Goal: Information Seeking & Learning: Learn about a topic

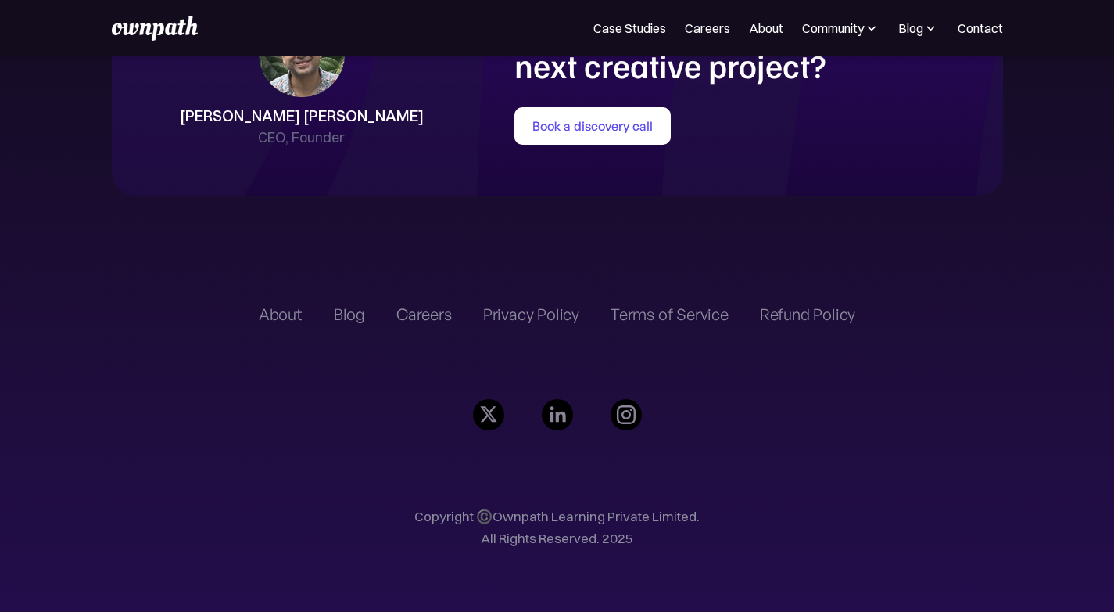
scroll to position [3651, 0]
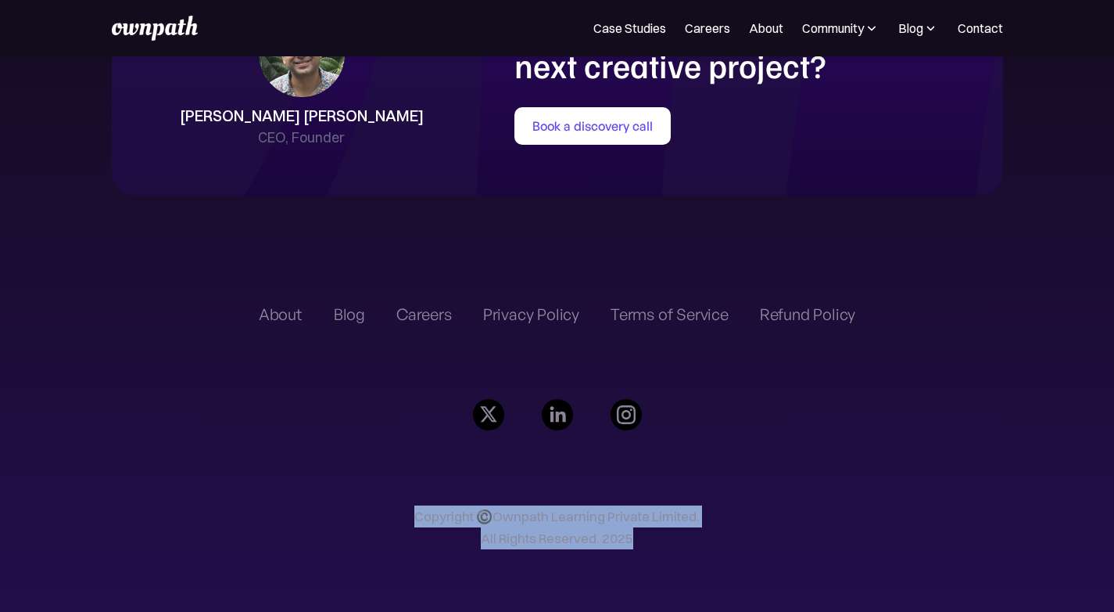
drag, startPoint x: 662, startPoint y: 526, endPoint x: 326, endPoint y: 508, distance: 336.0
click at [326, 508] on div "About Blog Careers Privacy Policy Terms of Service Refund Policy Copyright ©️Ow…" at bounding box center [557, 434] width 597 height 353
click at [477, 505] on p "Copyright ©️Ownpath Learning Private Limited. All Rights Reserved. 2025" at bounding box center [557, 527] width 597 height 44
drag, startPoint x: 375, startPoint y: 502, endPoint x: 723, endPoint y: 501, distance: 348.8
click at [723, 501] on div "About Blog Careers Privacy Policy Terms of Service Refund Policy Copyright ©️Ow…" at bounding box center [557, 434] width 597 height 353
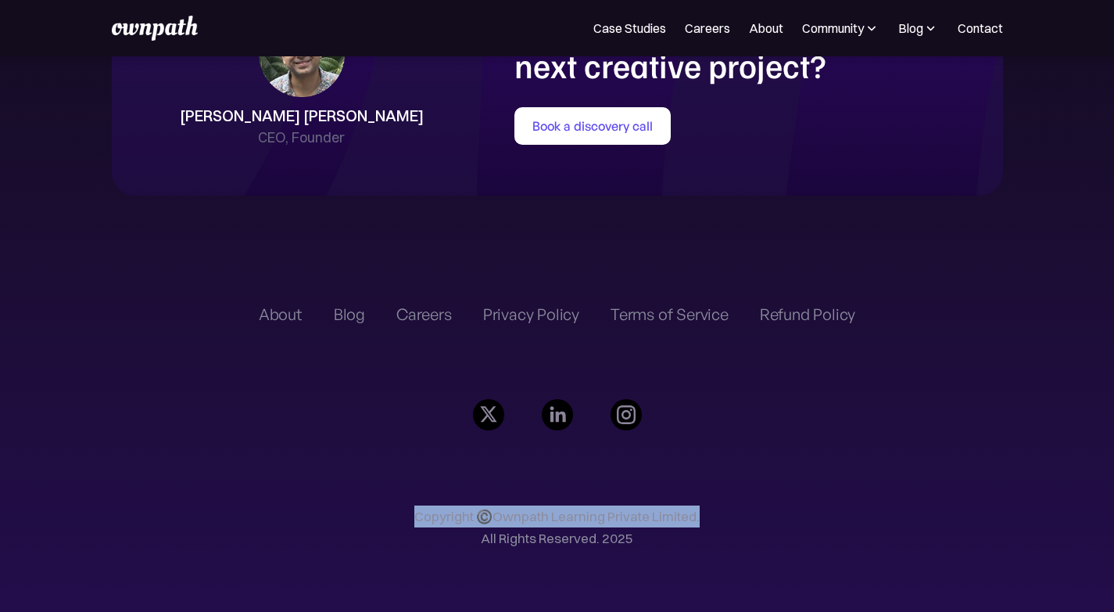
click at [725, 501] on div "About Blog Careers Privacy Policy Terms of Service Refund Policy Copyright ©️Ow…" at bounding box center [557, 434] width 597 height 353
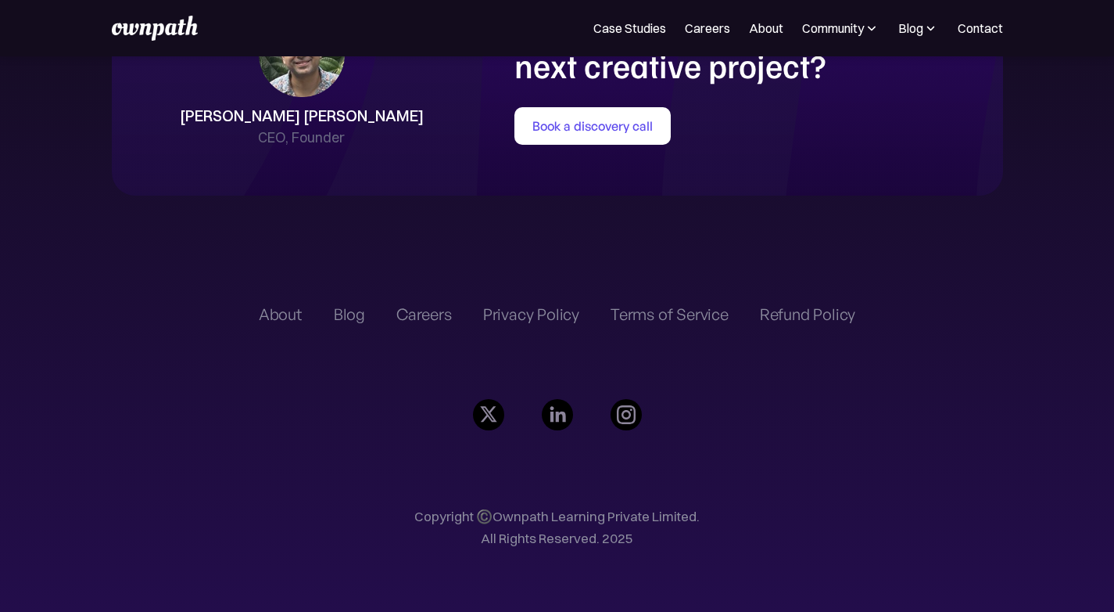
click at [271, 282] on div "About Blog Careers Privacy Policy Terms of Service Refund Policy Copyright ©️Ow…" at bounding box center [557, 434] width 597 height 353
click at [273, 305] on div "About" at bounding box center [281, 314] width 44 height 19
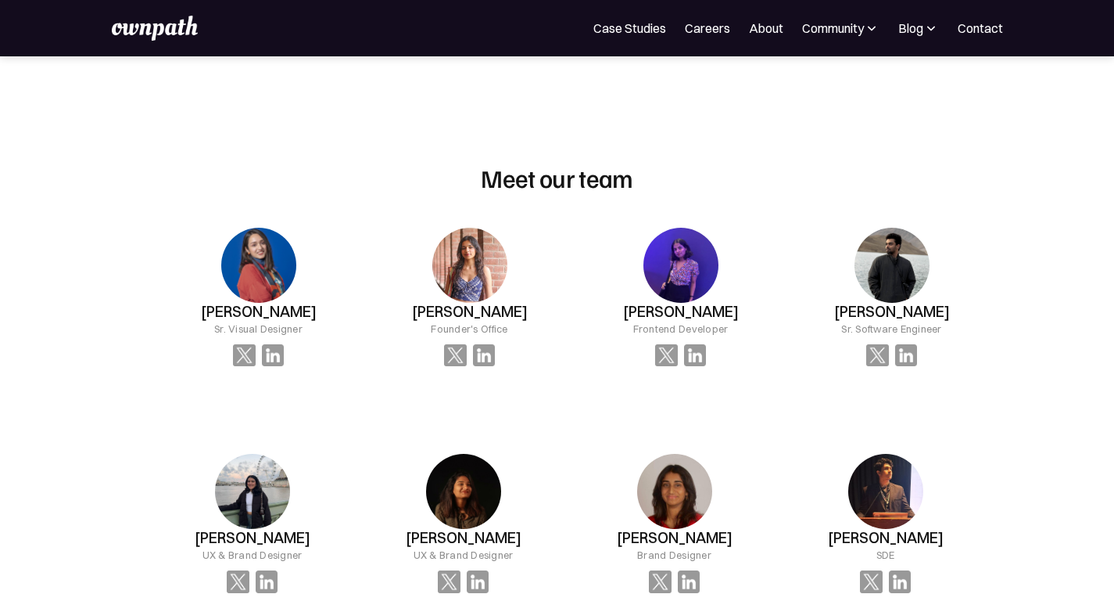
scroll to position [1055, 0]
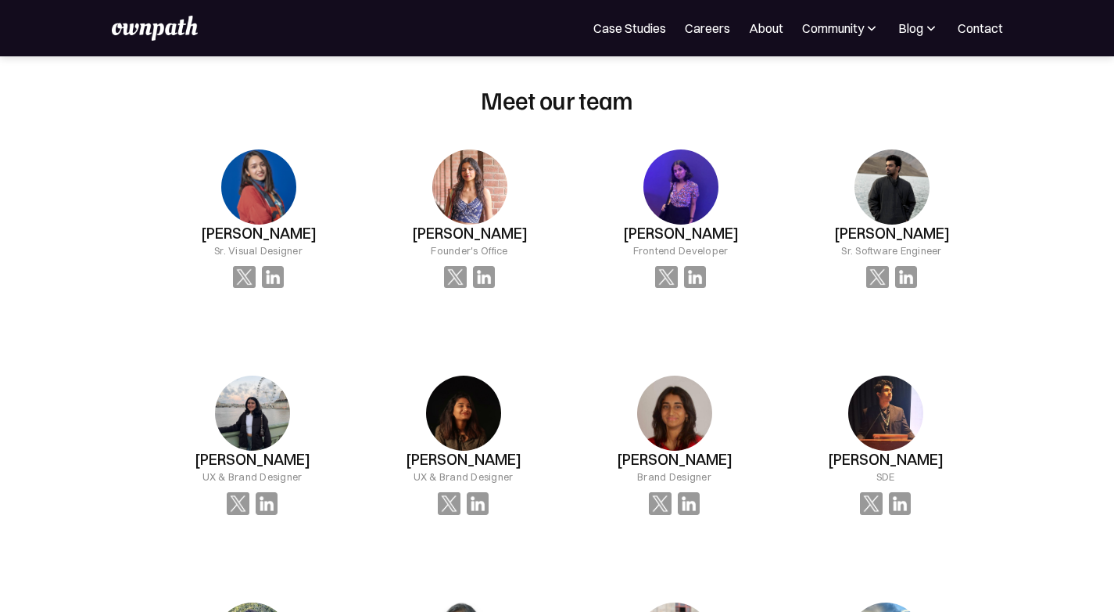
click at [271, 206] on img at bounding box center [258, 186] width 75 height 75
click at [655, 286] on img at bounding box center [666, 277] width 23 height 23
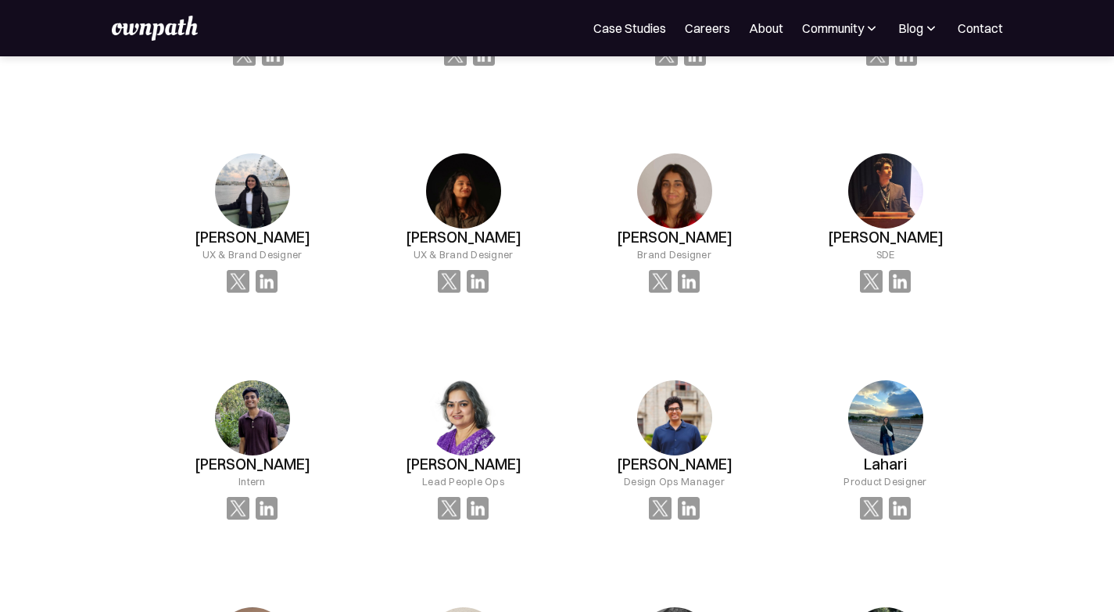
scroll to position [1280, 0]
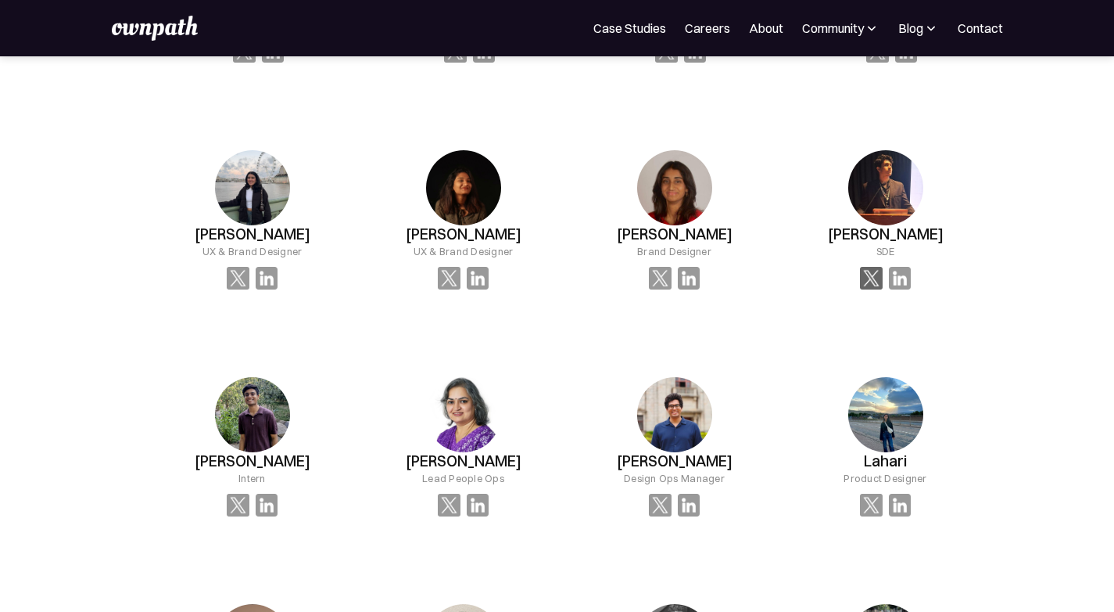
click at [860, 289] on img at bounding box center [871, 278] width 23 height 23
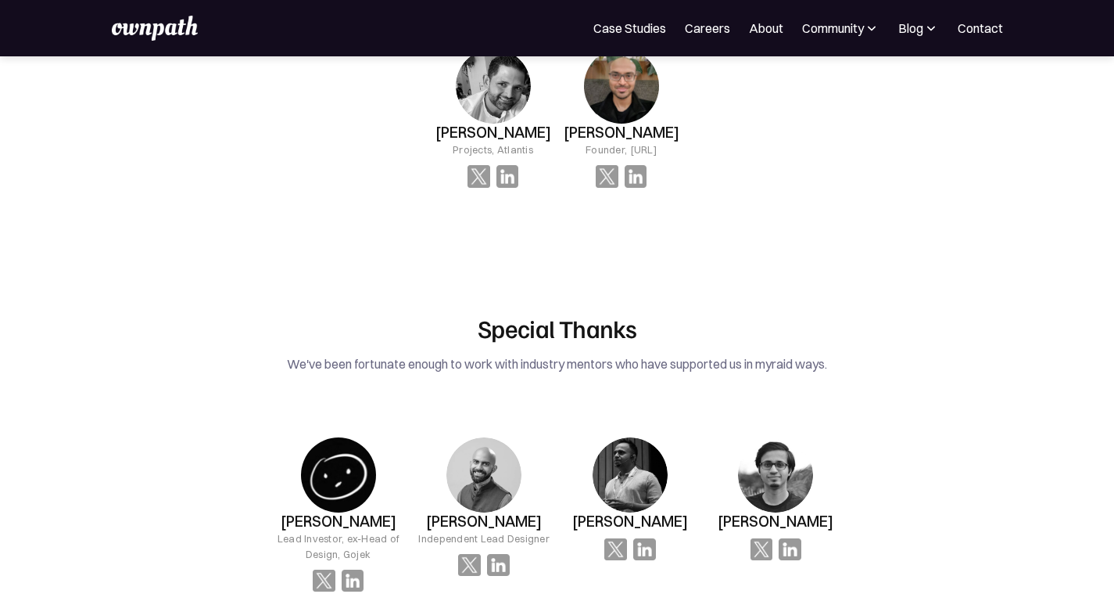
scroll to position [3020, 0]
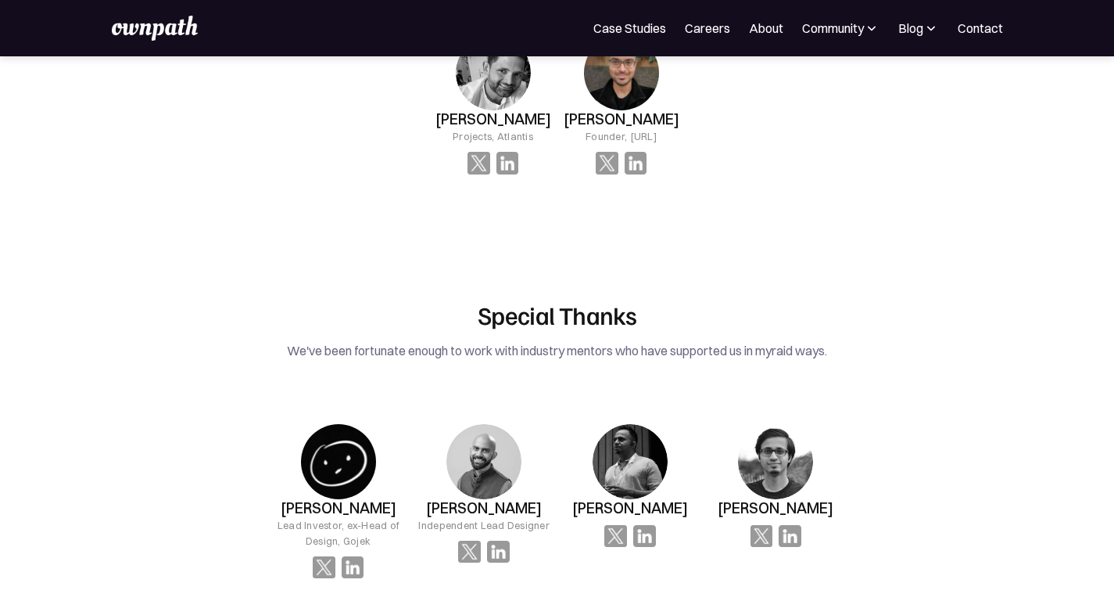
click at [492, 424] on img at bounding box center [484, 461] width 75 height 75
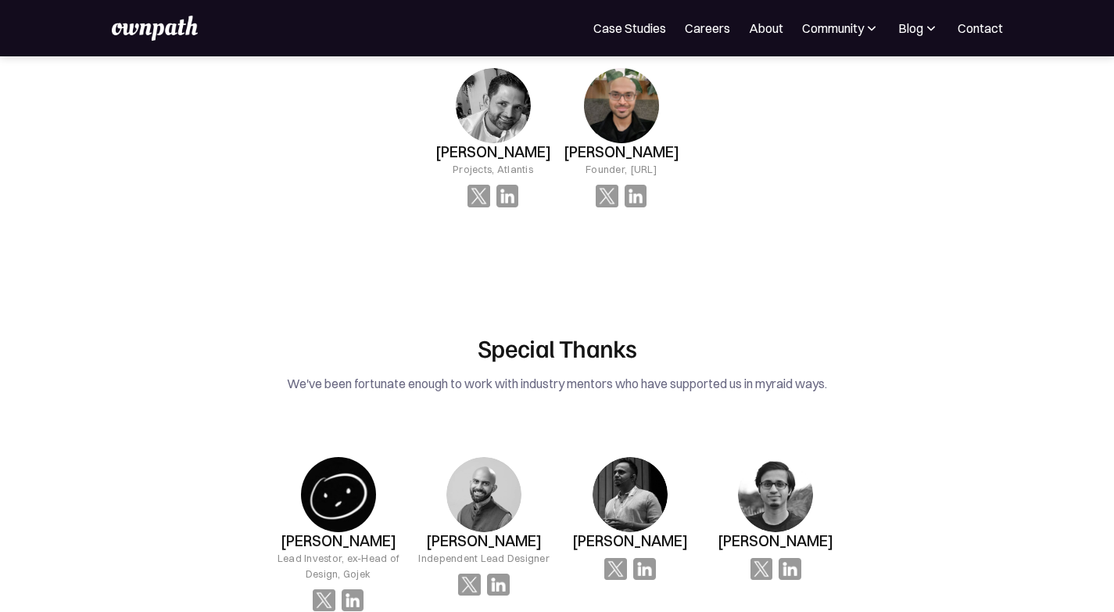
scroll to position [2982, 0]
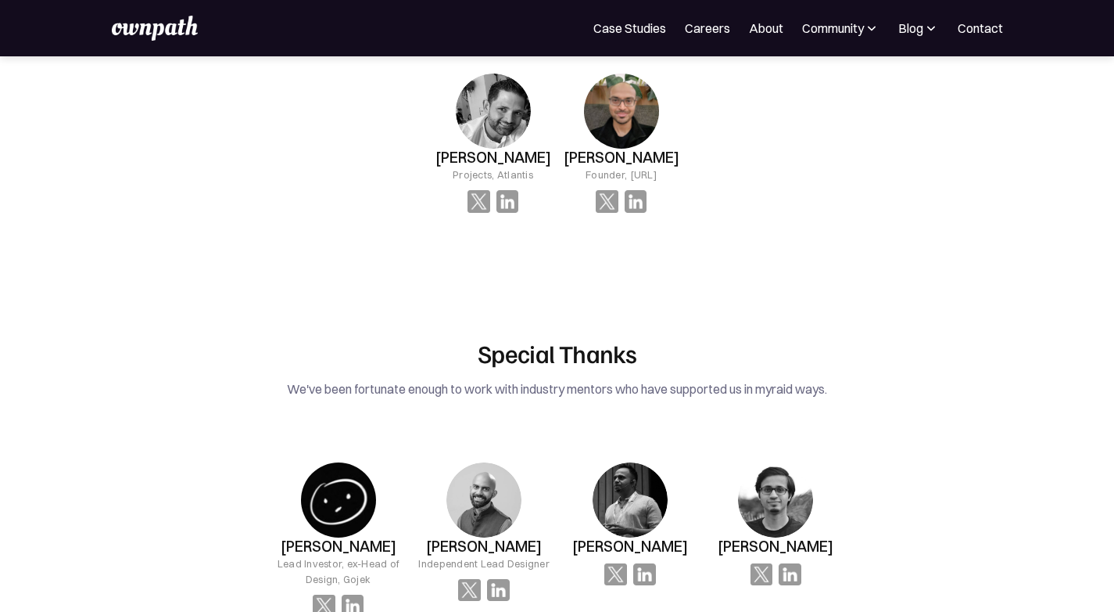
click at [691, 34] on link "Careers" at bounding box center [707, 28] width 45 height 19
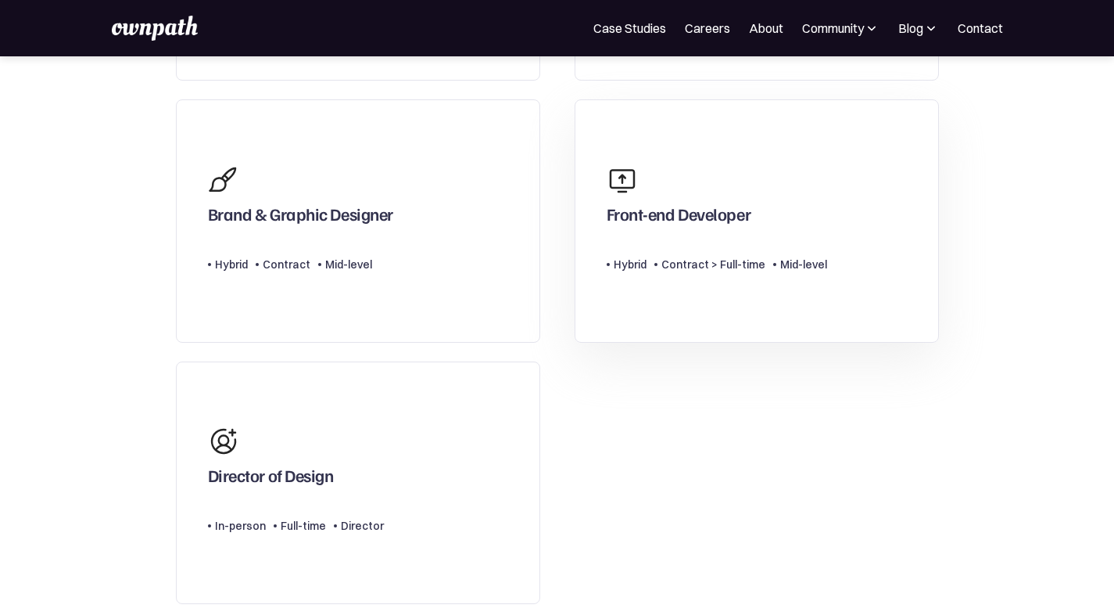
scroll to position [396, 0]
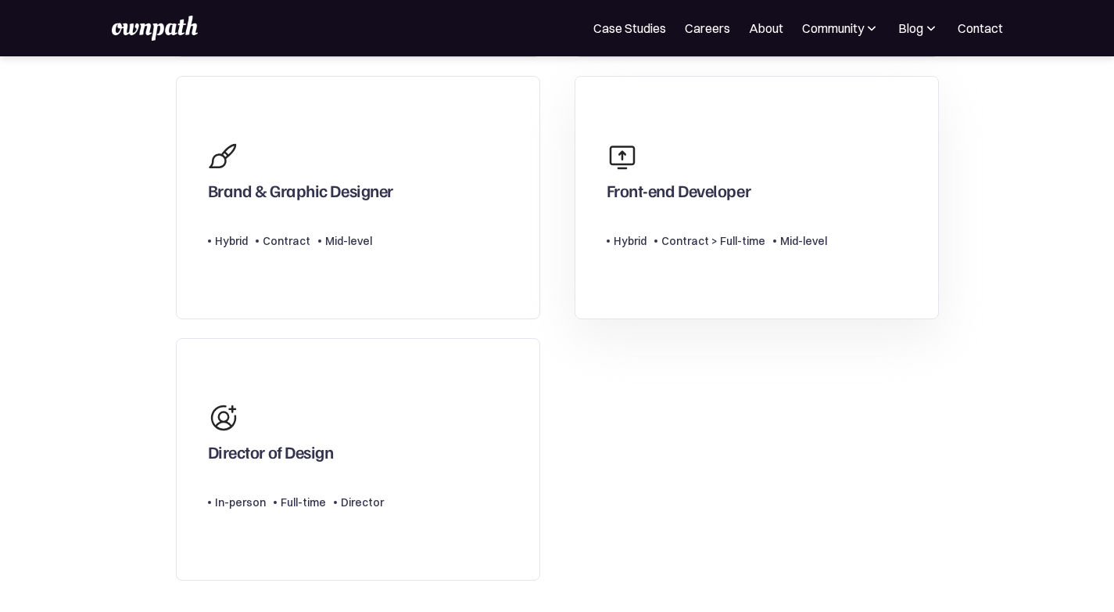
click at [672, 254] on div "Front-end Developer Type Level Hybrid Contract > Full-time Mid-level" at bounding box center [717, 197] width 221 height 129
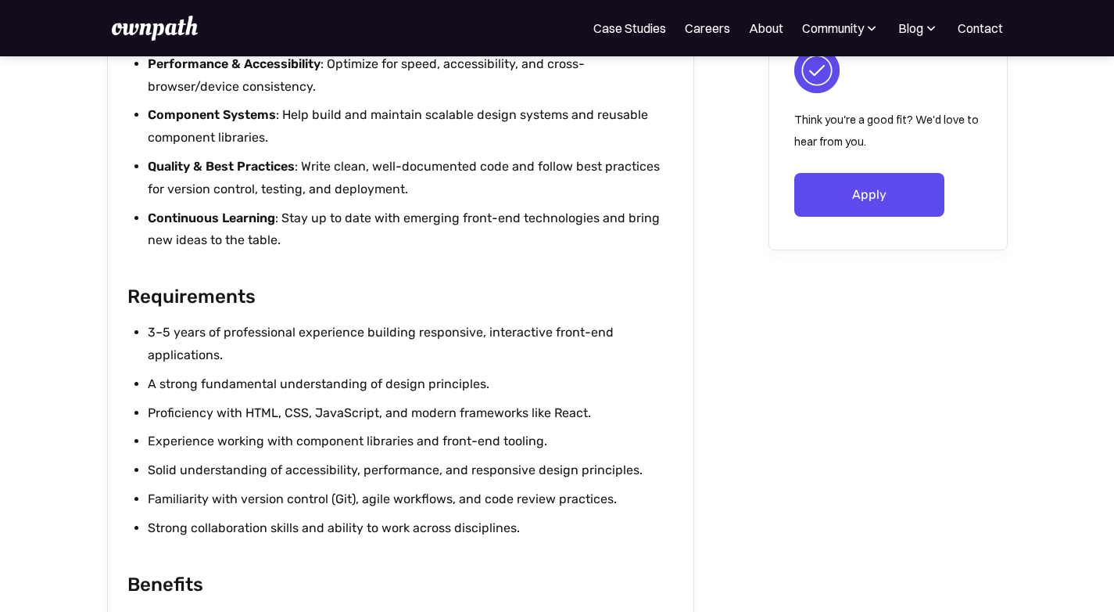
scroll to position [1060, 0]
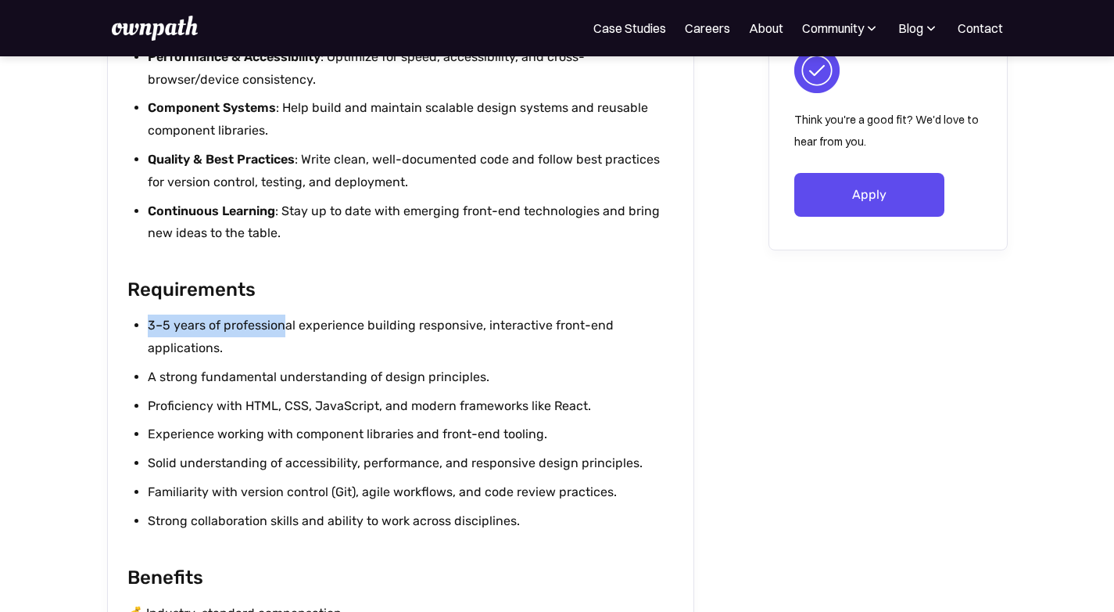
drag, startPoint x: 150, startPoint y: 324, endPoint x: 285, endPoint y: 332, distance: 134.8
click at [285, 332] on li "3–5 years of professional experience building responsive, interactive front-end…" at bounding box center [411, 336] width 526 height 45
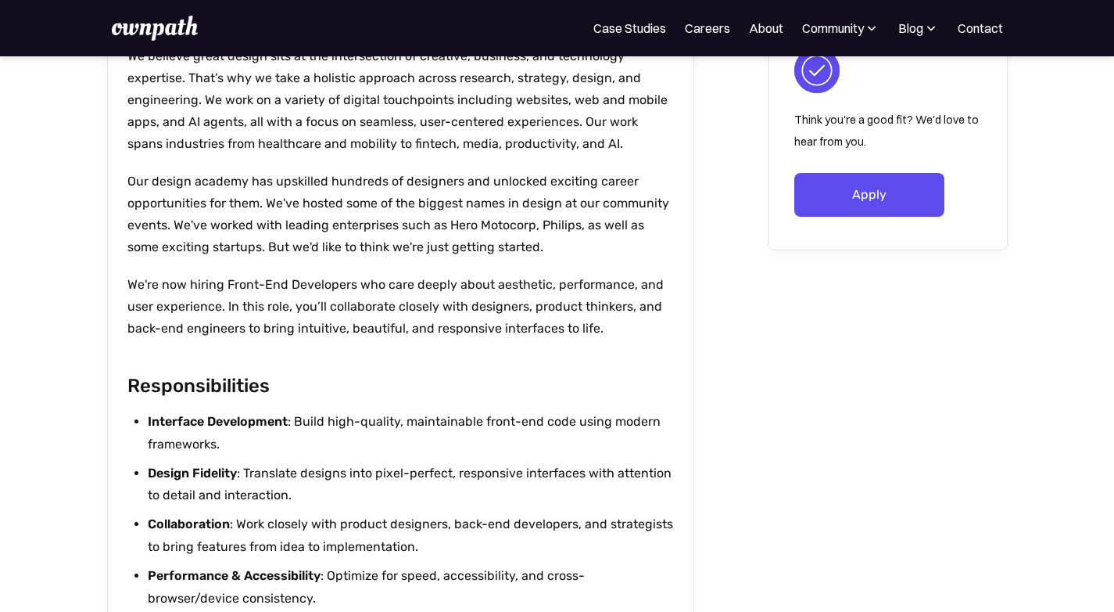
scroll to position [0, 0]
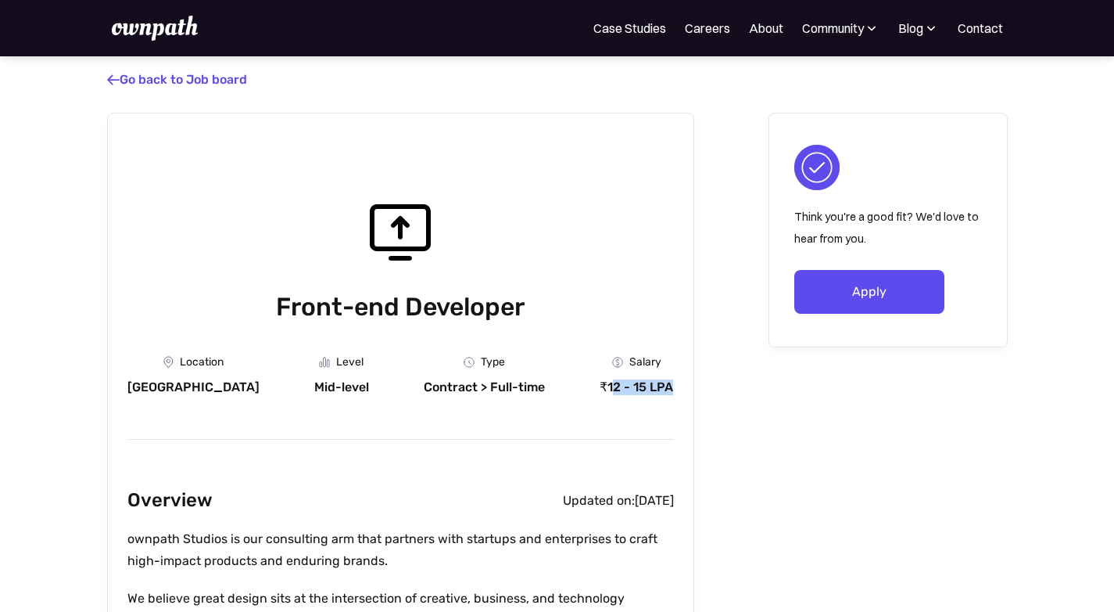
drag, startPoint x: 612, startPoint y: 390, endPoint x: 699, endPoint y: 398, distance: 87.2
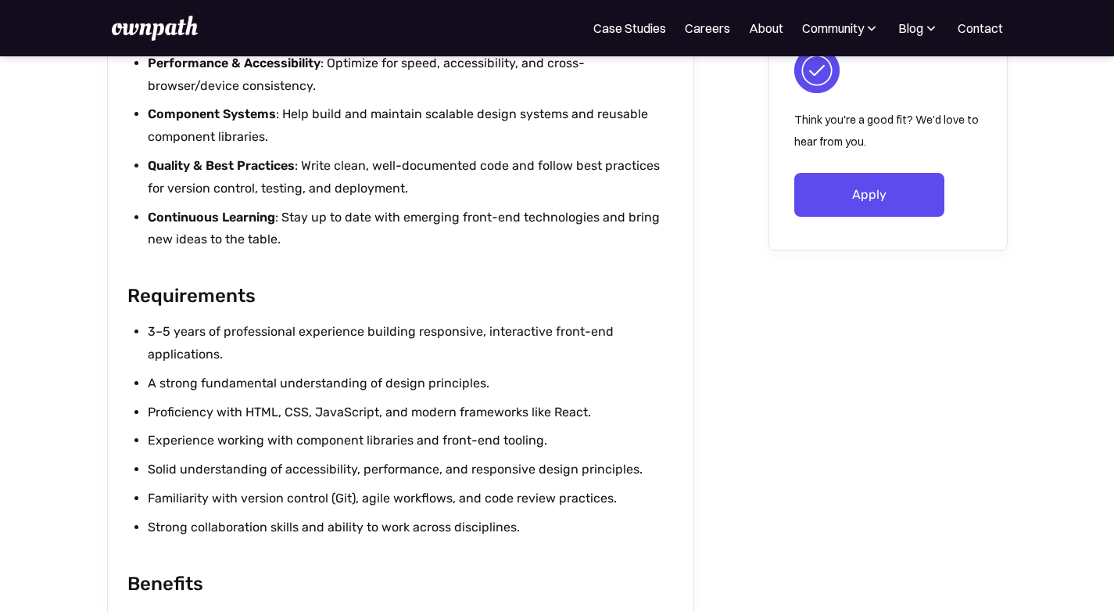
scroll to position [1064, 0]
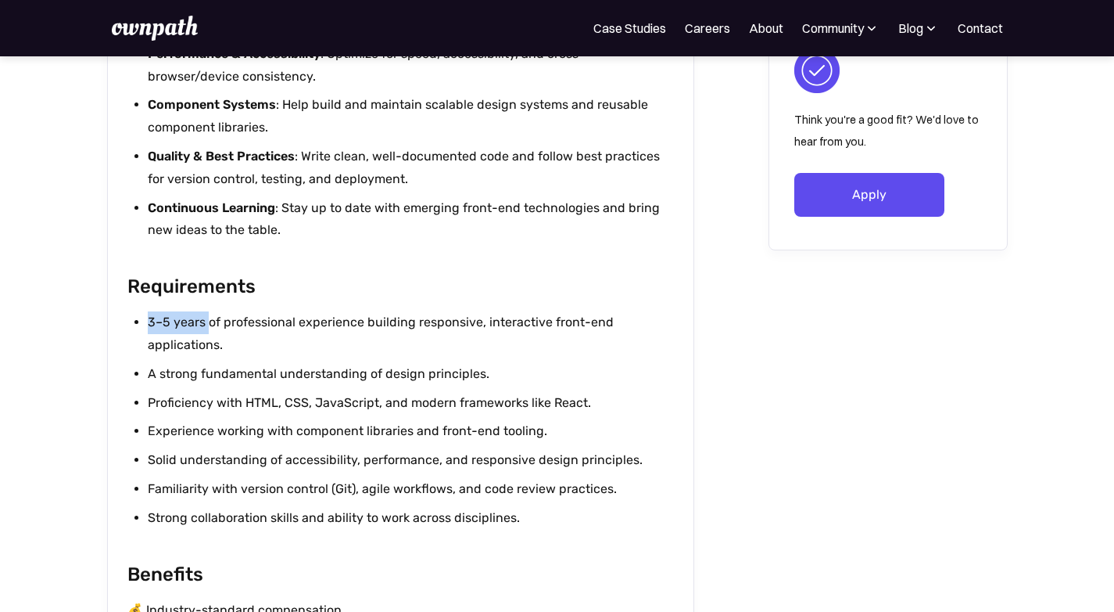
drag, startPoint x: 148, startPoint y: 321, endPoint x: 206, endPoint y: 324, distance: 58.7
click at [206, 324] on li "3–5 years of professional experience building responsive, interactive front-end…" at bounding box center [411, 333] width 526 height 45
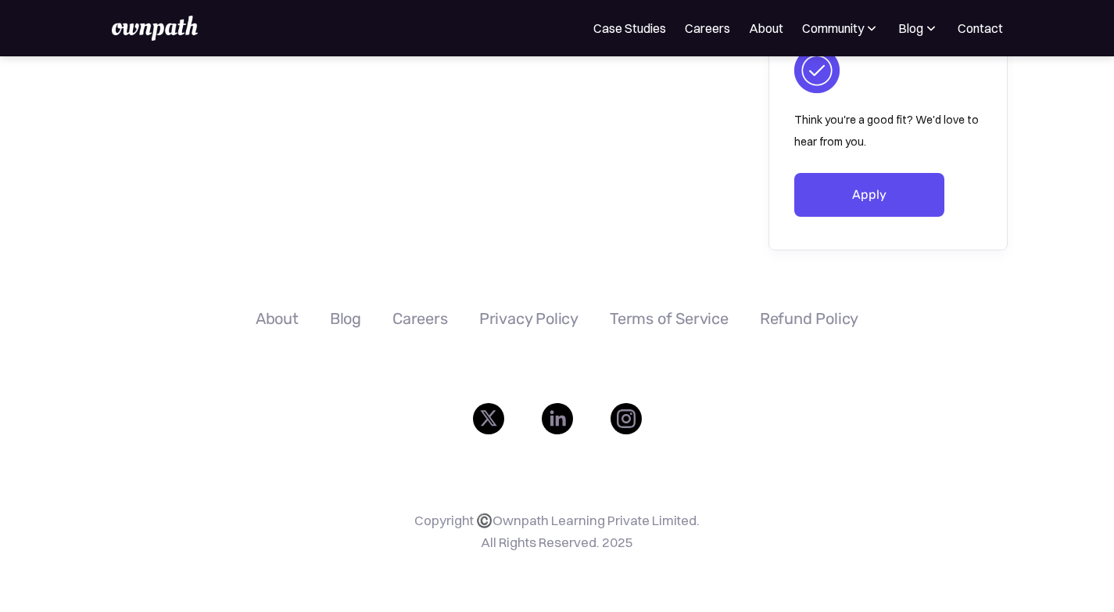
scroll to position [2339, 0]
